Goal: Transaction & Acquisition: Purchase product/service

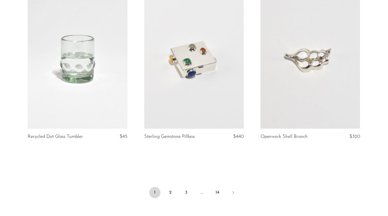
scroll to position [1898, 0]
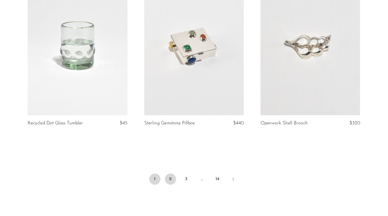
click at [172, 181] on link "2" at bounding box center [170, 178] width 11 height 11
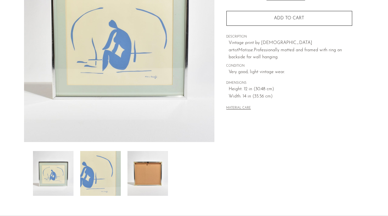
scroll to position [97, 0]
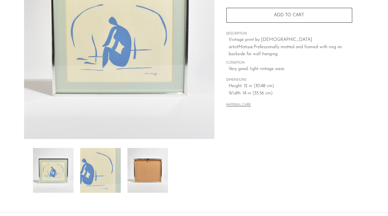
click at [105, 173] on img at bounding box center [100, 170] width 41 height 45
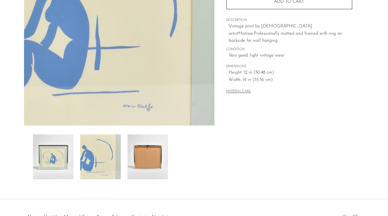
scroll to position [111, 0]
click at [49, 159] on img at bounding box center [53, 156] width 41 height 45
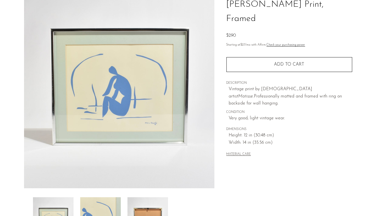
scroll to position [48, 0]
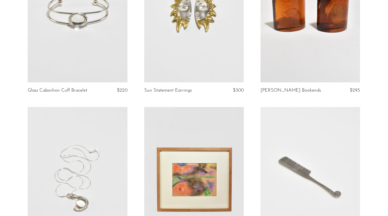
scroll to position [397, 0]
